Goal: Transaction & Acquisition: Purchase product/service

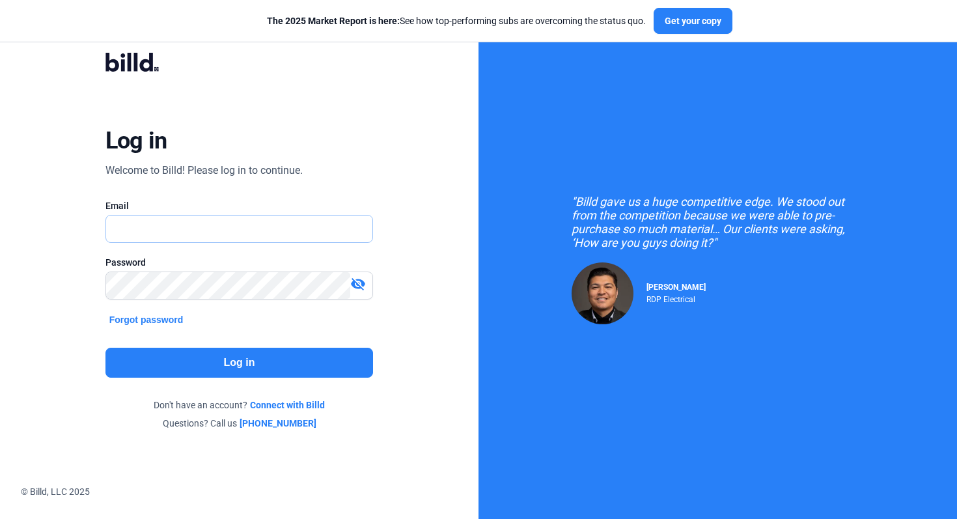
type input "[EMAIL_ADDRESS][DOMAIN_NAME]"
click at [246, 363] on button "Log in" at bounding box center [240, 363] width 268 height 30
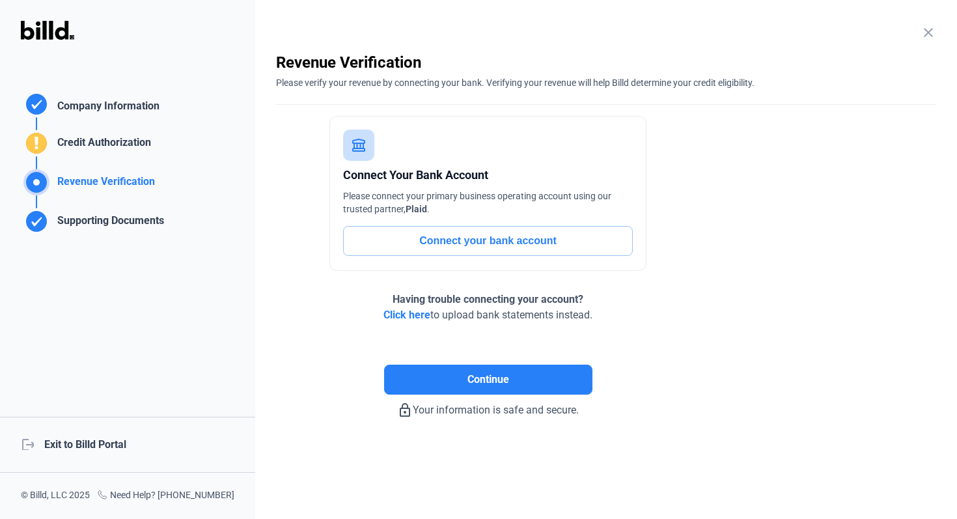
click at [92, 440] on div "logout Exit to Billd Portal" at bounding box center [127, 445] width 255 height 56
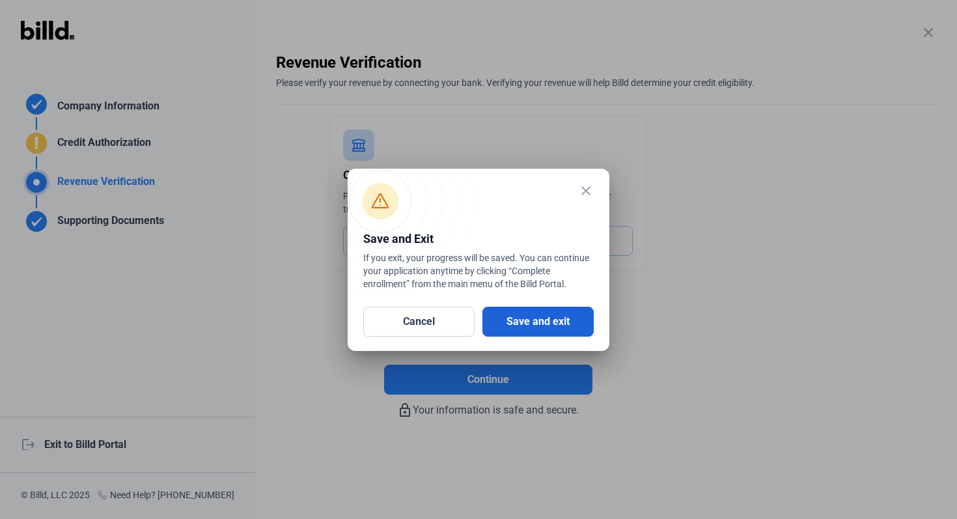
click at [538, 315] on button "Save and exit" at bounding box center [538, 322] width 111 height 30
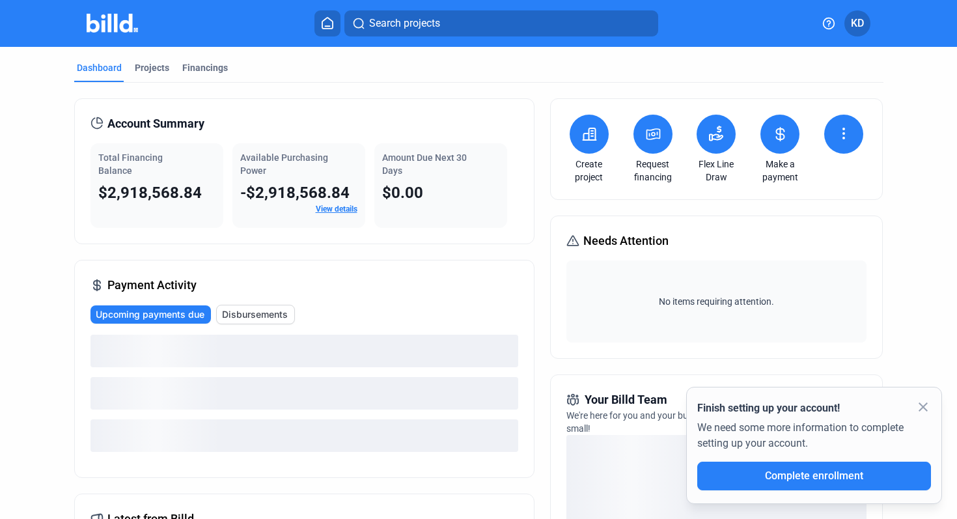
click at [786, 133] on button at bounding box center [780, 134] width 39 height 39
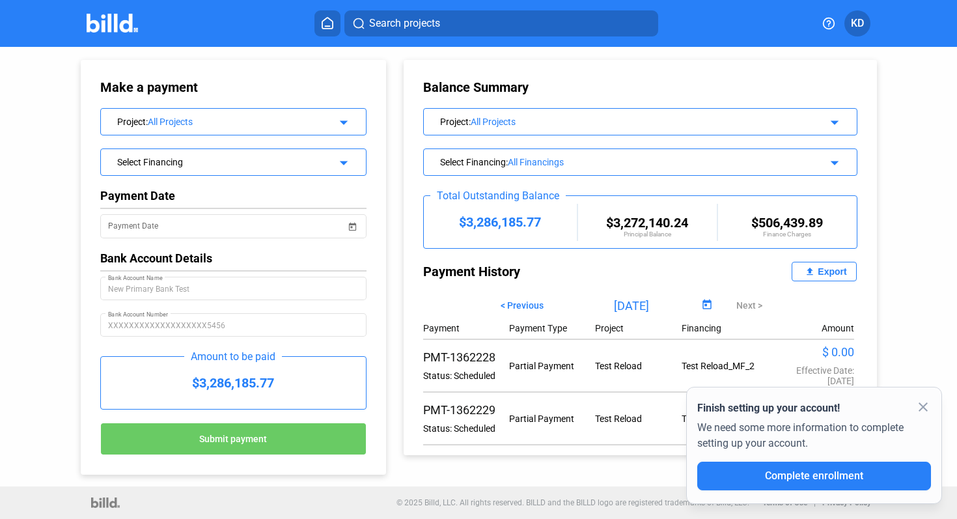
click at [347, 158] on mat-icon "arrow_drop_down" at bounding box center [342, 161] width 16 height 16
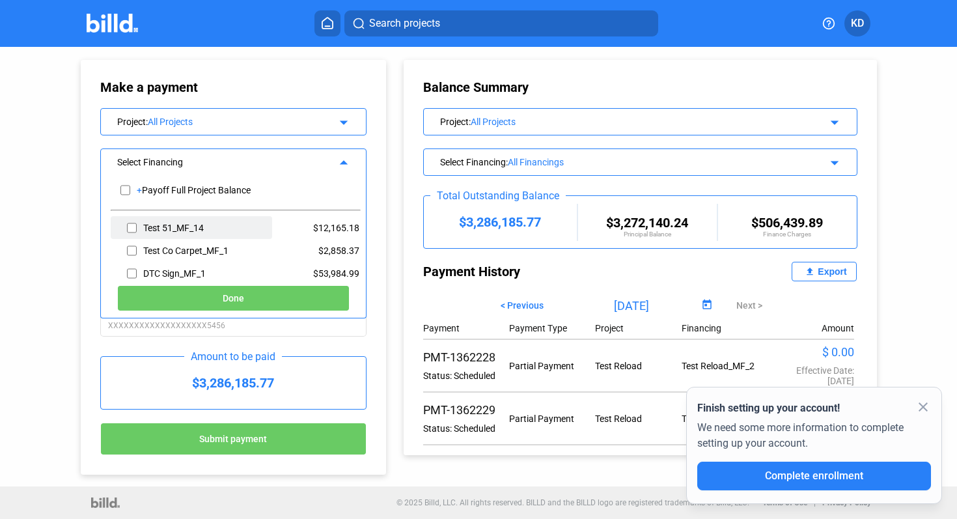
click at [223, 230] on div "Test 51_MF_14" at bounding box center [192, 227] width 162 height 23
click at [133, 231] on input "checkbox" at bounding box center [132, 228] width 10 height 20
checkbox input "true"
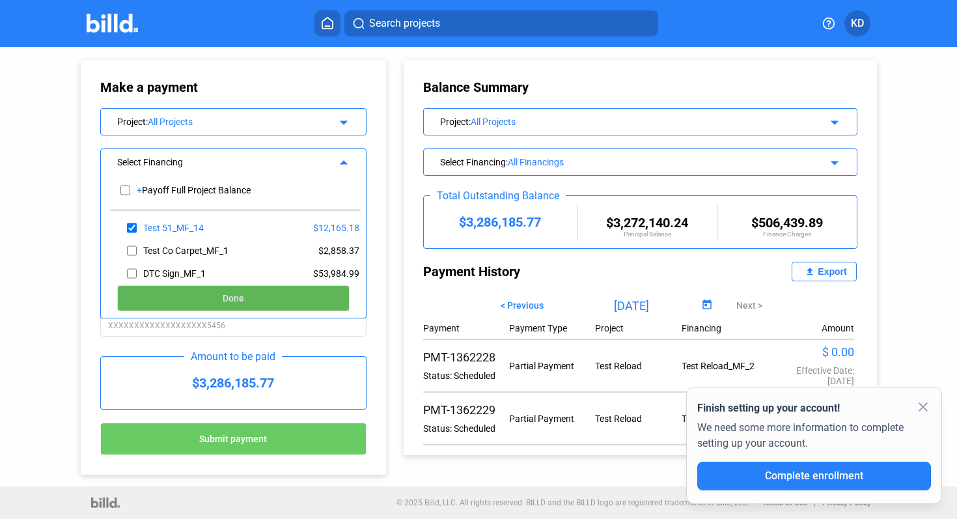
click at [298, 304] on button "Done" at bounding box center [233, 298] width 233 height 26
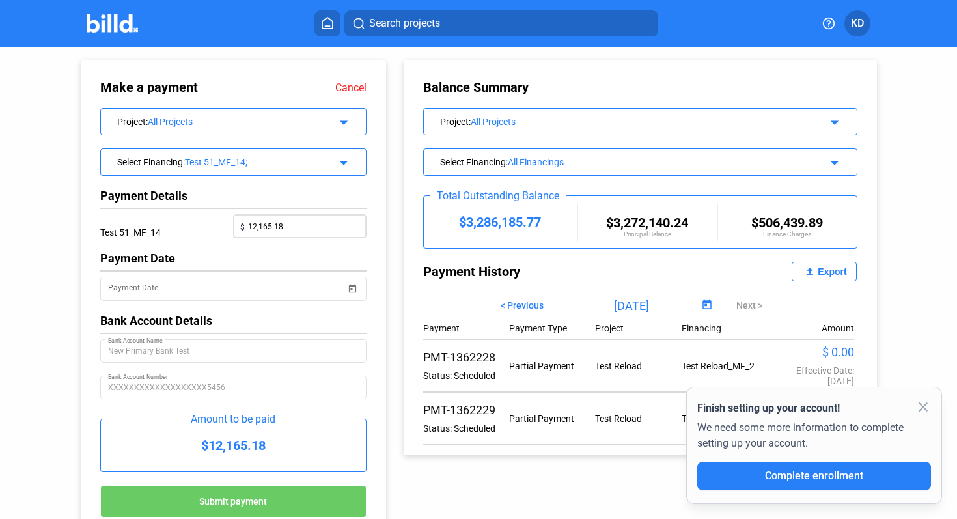
click at [297, 216] on input "12,165.18" at bounding box center [304, 225] width 112 height 18
click at [327, 223] on input "12,165.18" at bounding box center [304, 225] width 112 height 18
drag, startPoint x: 323, startPoint y: 227, endPoint x: 195, endPoint y: 228, distance: 128.3
click at [195, 228] on div "Test 51_MF_14 $ 12,165.18" at bounding box center [233, 232] width 266 height 37
type input "13,000.00"
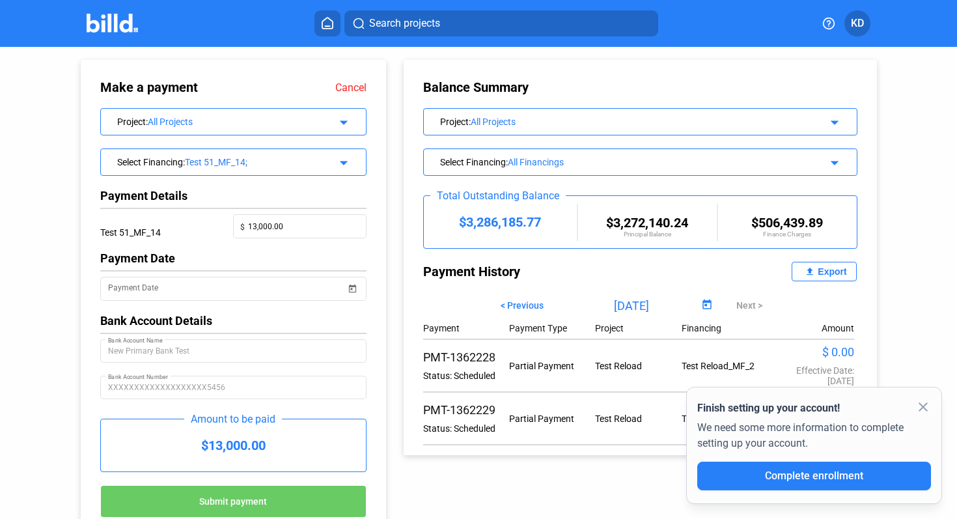
click at [381, 256] on div "Make a payment Cancel Project : All Projects arrow_drop_down Select Financing :…" at bounding box center [233, 298] width 305 height 477
